Goal: Information Seeking & Learning: Learn about a topic

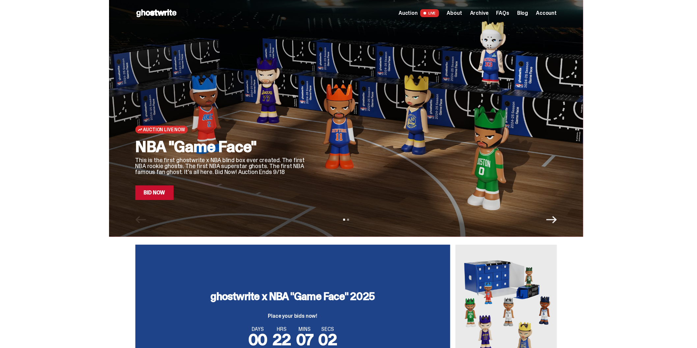
click at [478, 13] on span "Archive" at bounding box center [479, 13] width 18 height 5
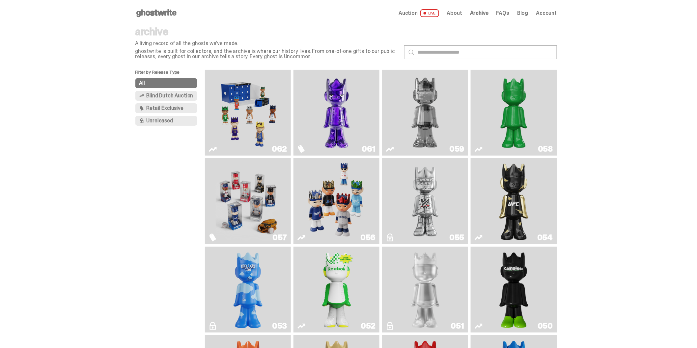
click at [335, 203] on img "Game Face (2025)" at bounding box center [336, 201] width 65 height 81
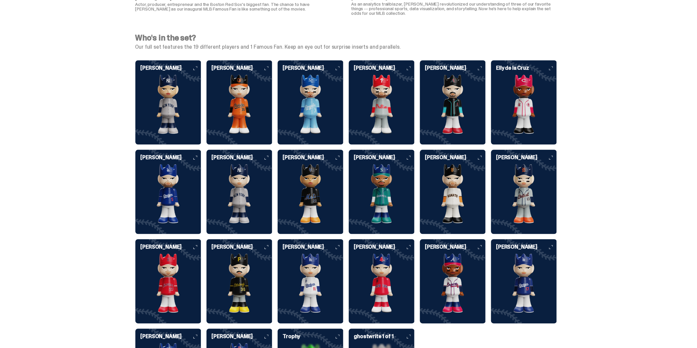
scroll to position [1610, 0]
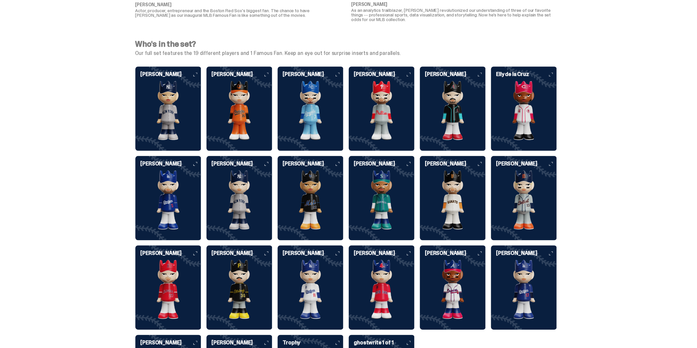
click at [529, 205] on img at bounding box center [524, 200] width 66 height 59
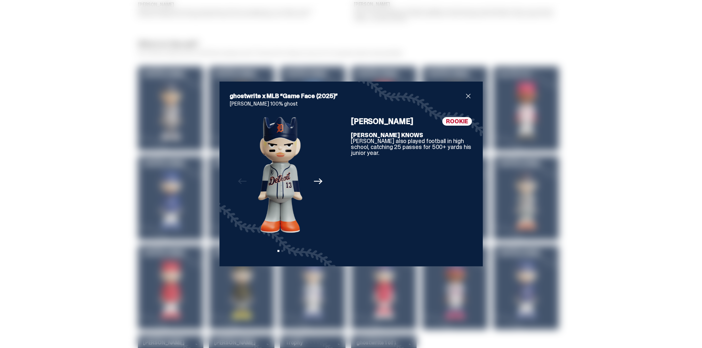
drag, startPoint x: 322, startPoint y: 175, endPoint x: 318, endPoint y: 179, distance: 5.4
click at [320, 178] on div "Previous Next View slide 1 View slide 2" at bounding box center [280, 186] width 101 height 139
click at [319, 180] on icon "Next" at bounding box center [318, 181] width 9 height 9
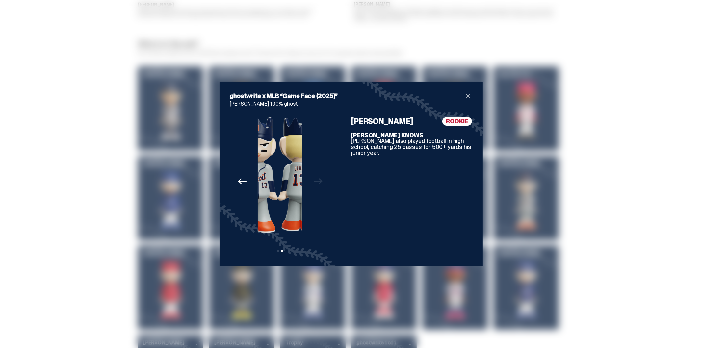
click at [318, 180] on div "Previous Next View slide 1 View slide 2" at bounding box center [280, 186] width 101 height 139
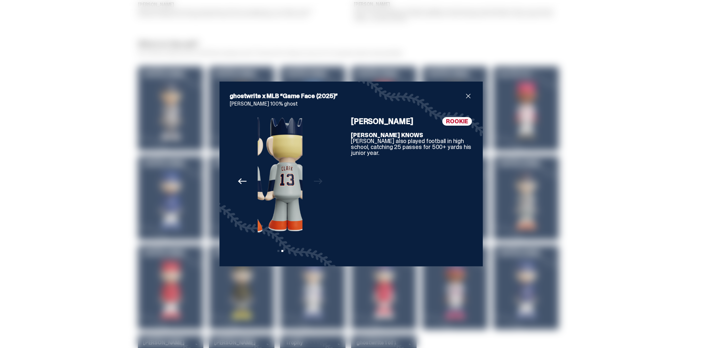
click at [318, 180] on div "Previous Next View slide 1 View slide 2" at bounding box center [280, 186] width 101 height 139
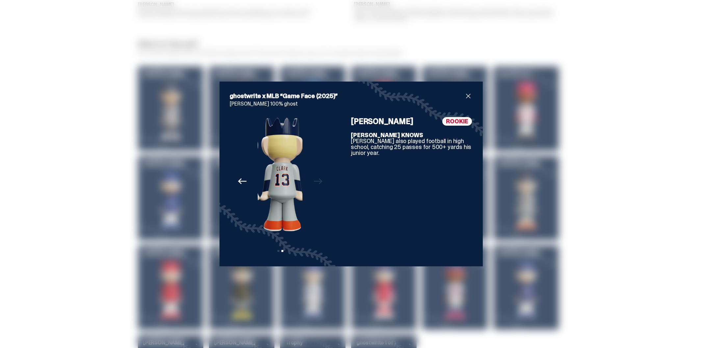
click at [318, 180] on div "Previous Next View slide 1 View slide 2" at bounding box center [280, 186] width 101 height 139
click at [235, 183] on button "Previous" at bounding box center [242, 181] width 14 height 14
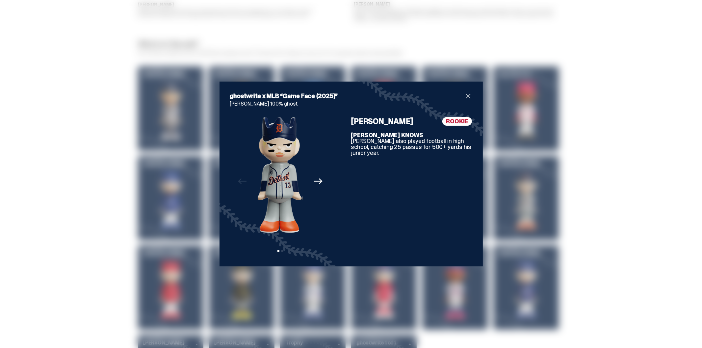
click at [465, 97] on span "close" at bounding box center [469, 96] width 8 height 8
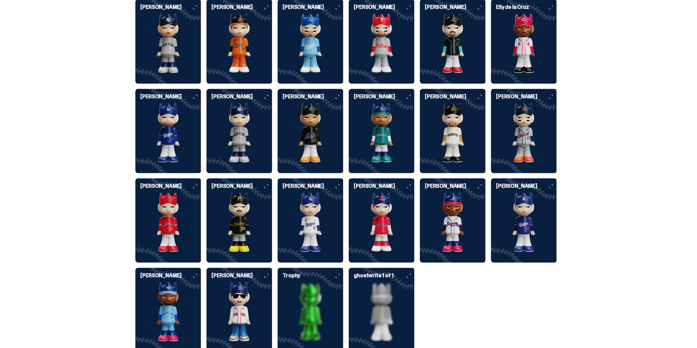
scroll to position [1683, 0]
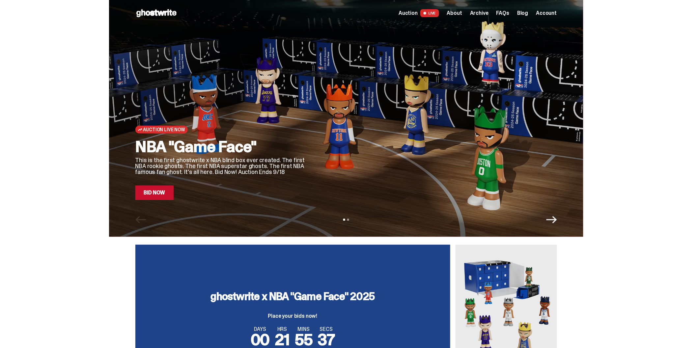
click at [509, 11] on span "FAQs" at bounding box center [502, 13] width 13 height 5
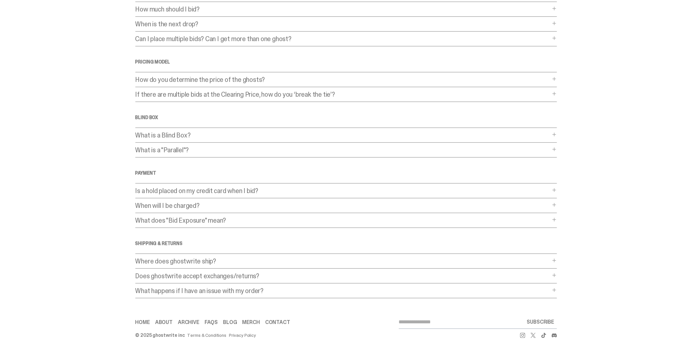
scroll to position [79, 0]
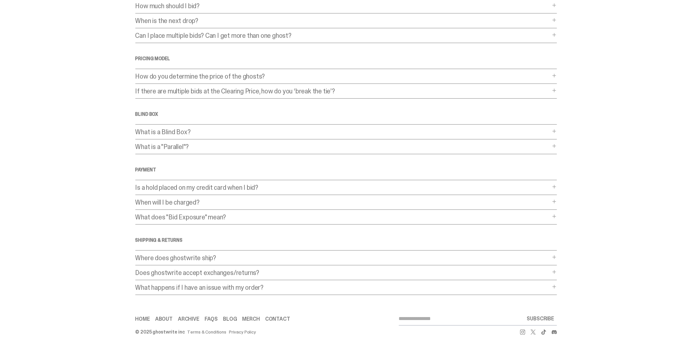
click at [172, 271] on p "Does ghostwrite accept exchanges/returns?" at bounding box center [342, 273] width 415 height 7
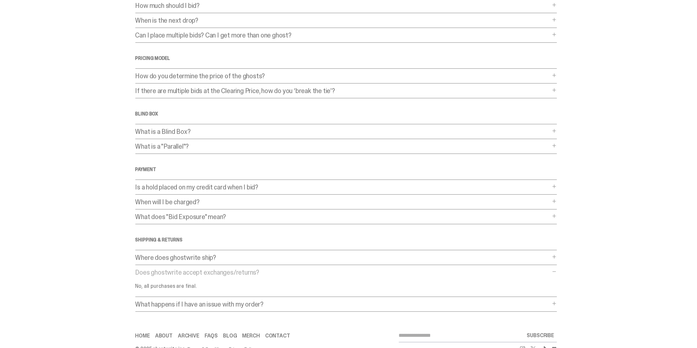
click at [170, 306] on p "What happens if I have an issue with my order?" at bounding box center [342, 304] width 415 height 7
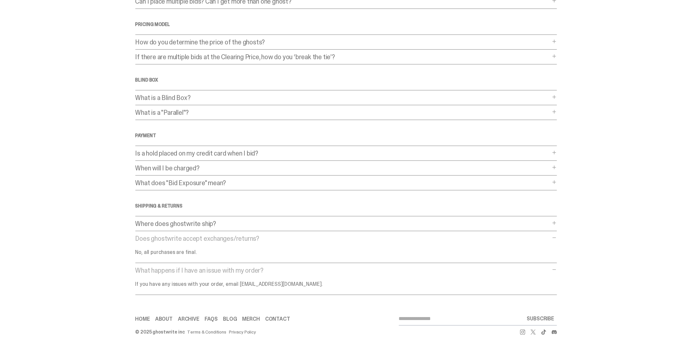
scroll to position [0, 0]
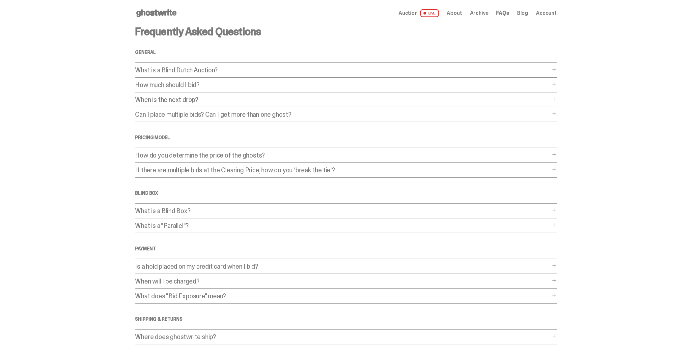
click at [173, 15] on icon at bounding box center [156, 13] width 42 height 11
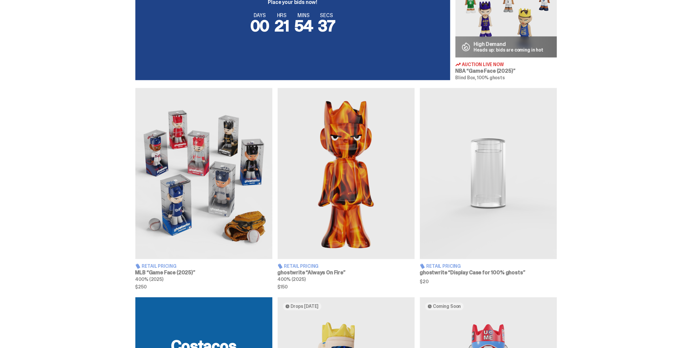
scroll to position [329, 0]
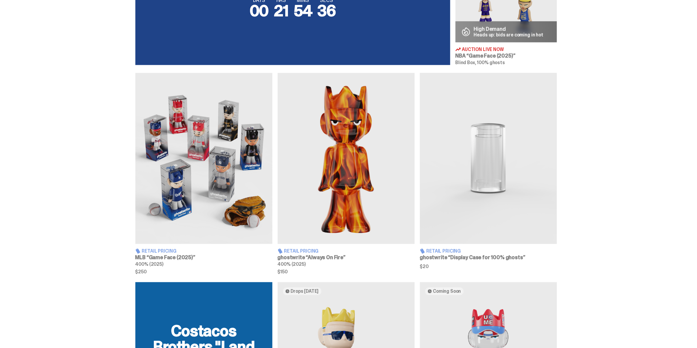
click at [495, 155] on img at bounding box center [488, 158] width 137 height 171
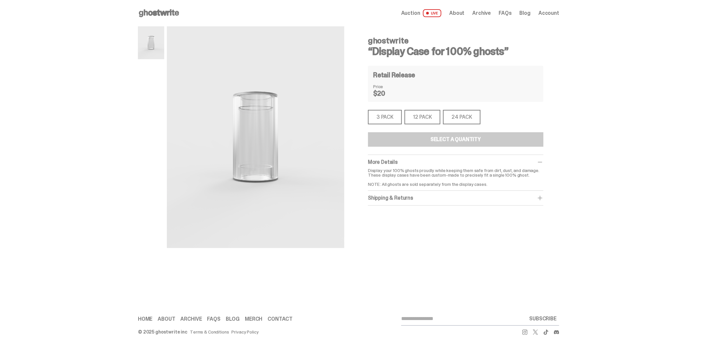
click at [456, 15] on span "About" at bounding box center [456, 13] width 15 height 5
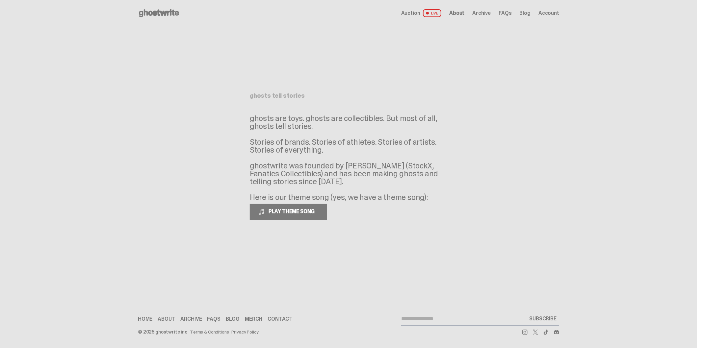
click at [477, 13] on span "Archive" at bounding box center [482, 13] width 18 height 5
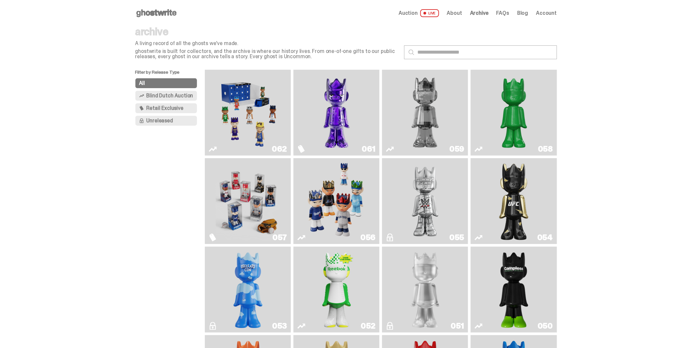
click at [361, 92] on img "Fantasy" at bounding box center [336, 112] width 65 height 81
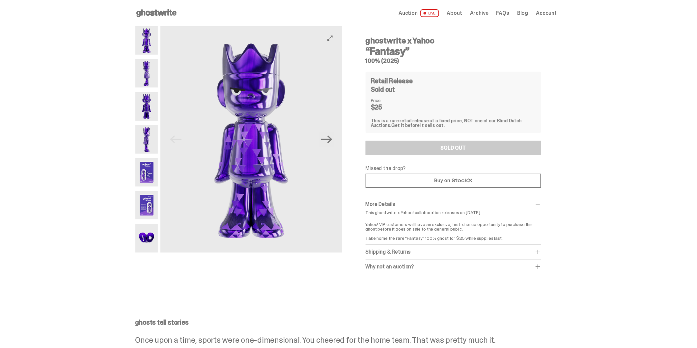
click at [235, 71] on img at bounding box center [250, 139] width 181 height 227
click at [485, 13] on span "Archive" at bounding box center [479, 13] width 18 height 5
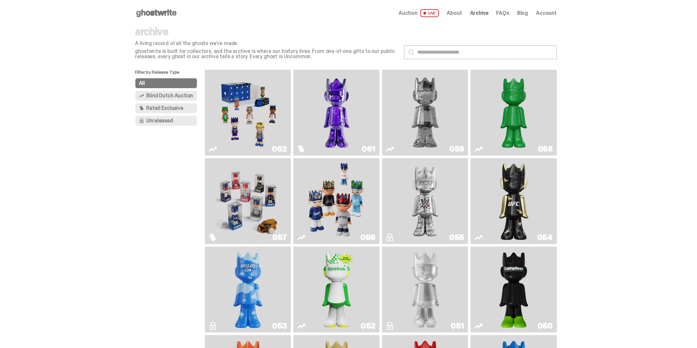
click at [408, 100] on img "Two" at bounding box center [425, 112] width 65 height 81
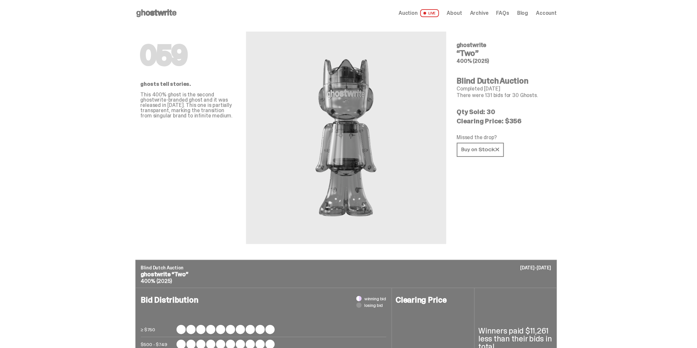
click at [483, 15] on span "Archive" at bounding box center [479, 13] width 18 height 5
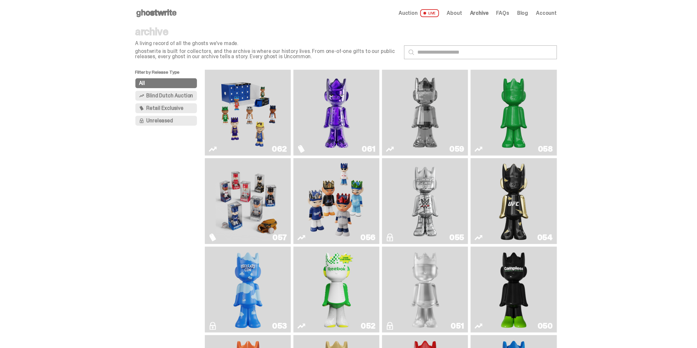
click at [269, 109] on img "Game Face (2025)" at bounding box center [248, 112] width 65 height 81
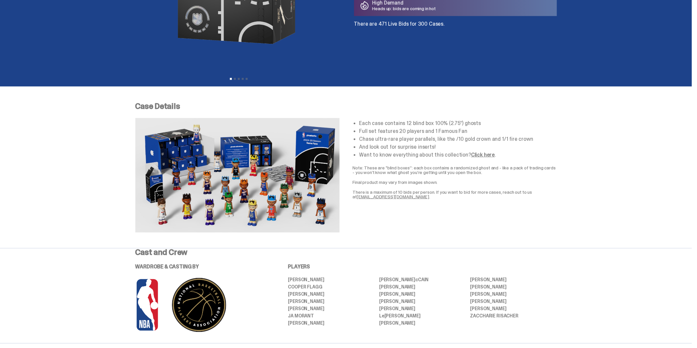
scroll to position [183, 0]
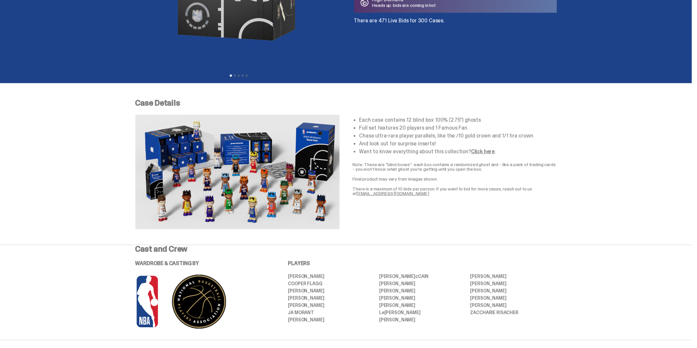
click at [260, 147] on img at bounding box center [237, 172] width 204 height 115
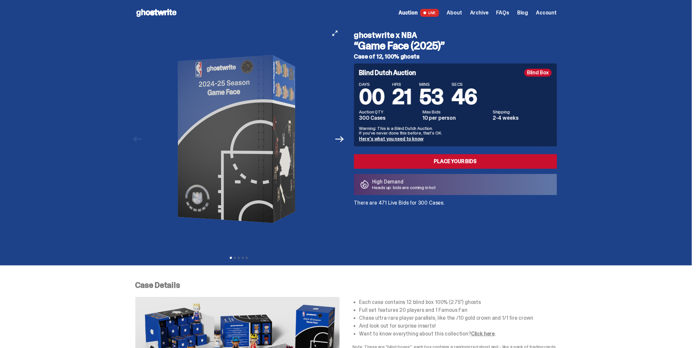
scroll to position [0, 0]
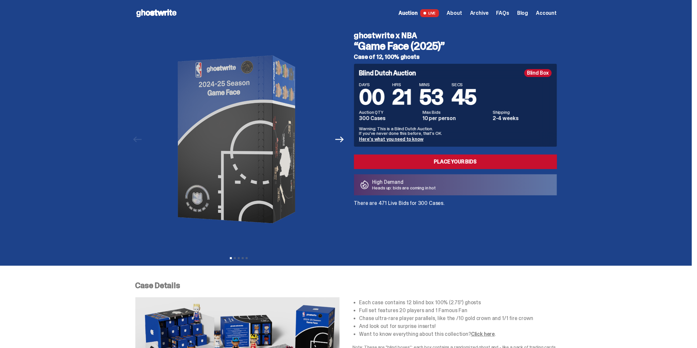
click at [150, 7] on div "Open main menu Home Auction LIVE About Archive FAQs Blog Account" at bounding box center [346, 13] width 422 height 26
click at [153, 13] on use at bounding box center [156, 13] width 40 height 8
